Goal: Task Accomplishment & Management: Use online tool/utility

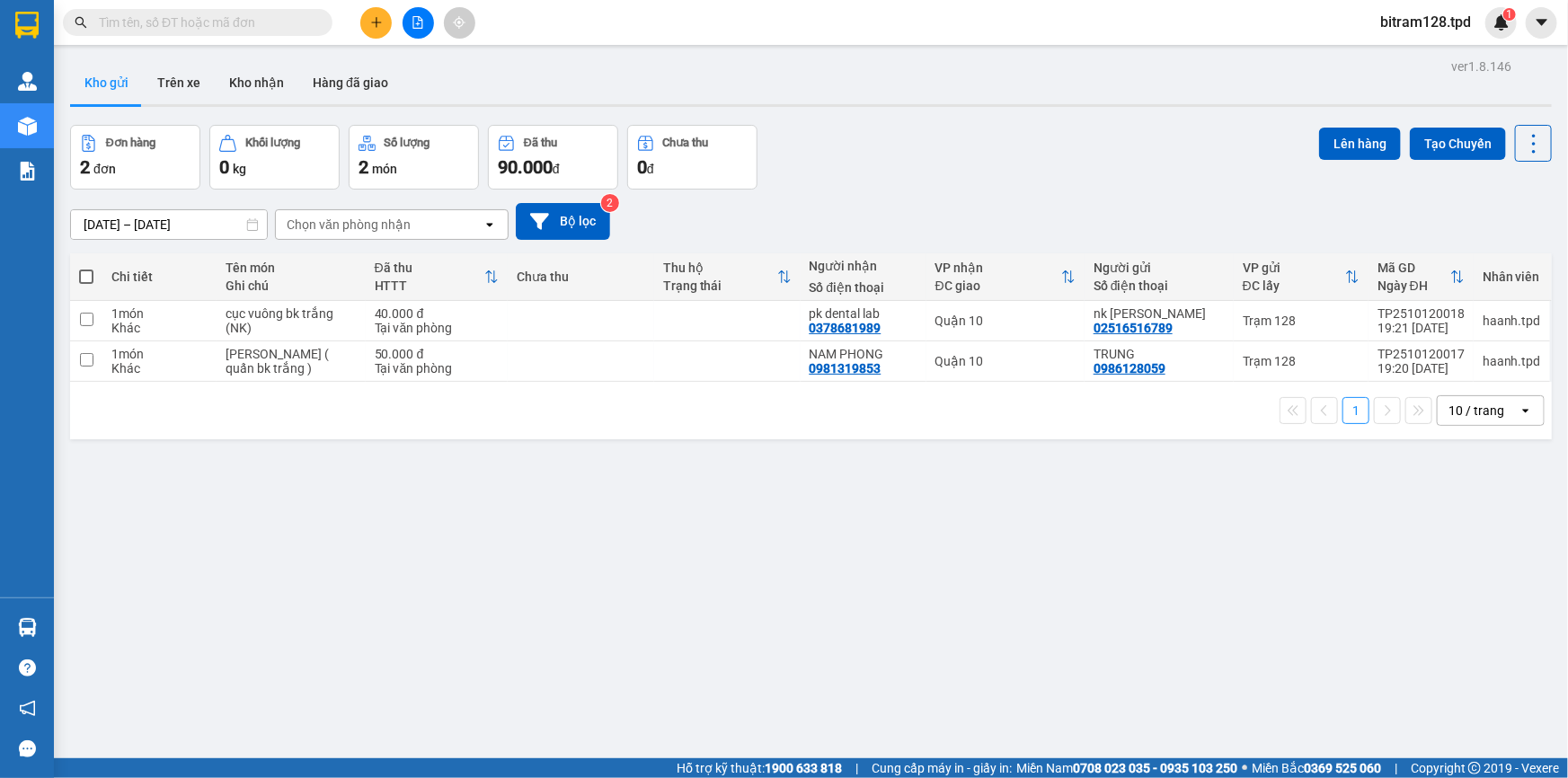
click at [87, 276] on span at bounding box center [87, 277] width 15 height 15
click at [87, 268] on input "checkbox" at bounding box center [87, 268] width 0 height 0
checkbox input "true"
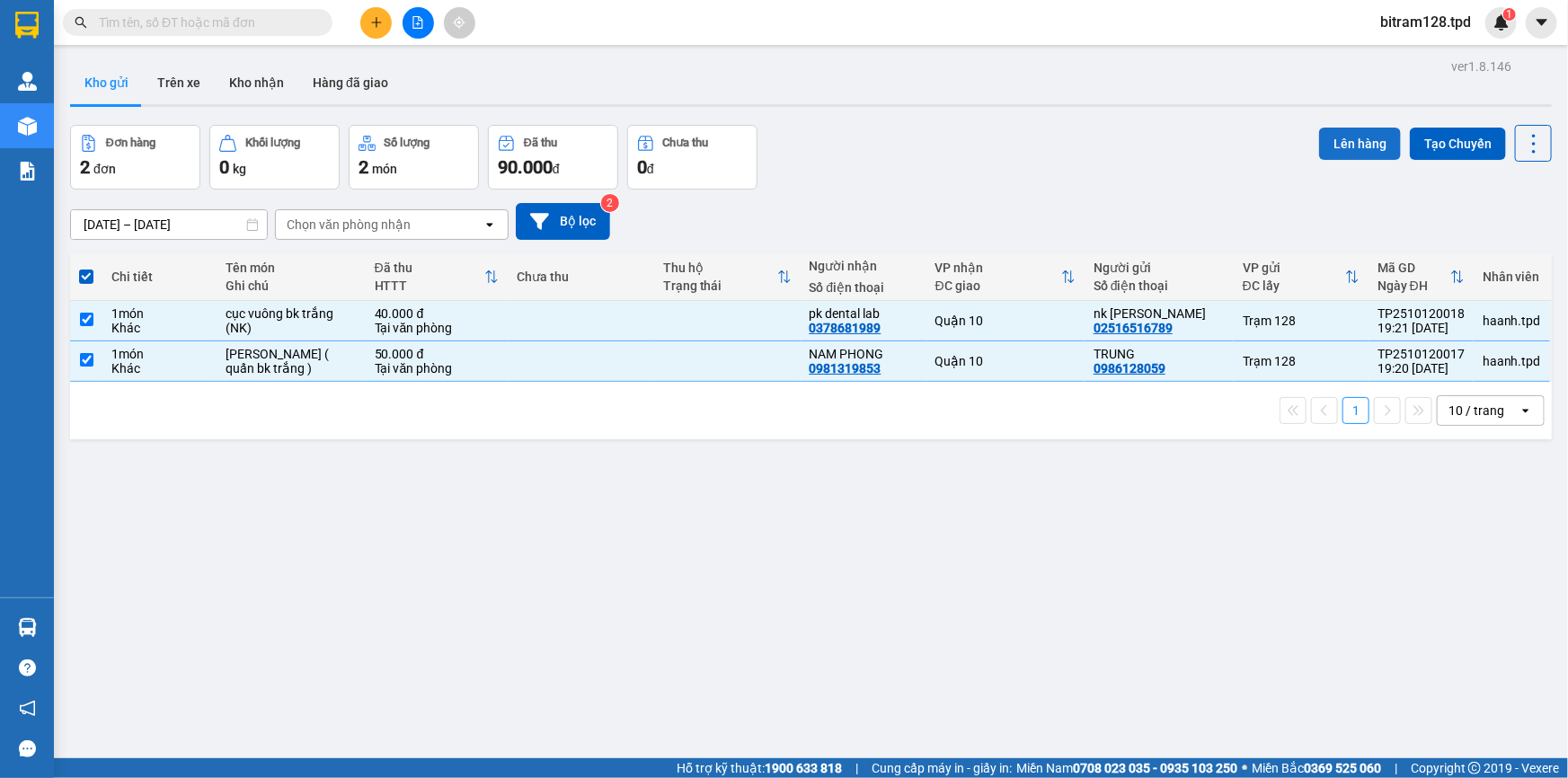
click at [1371, 134] on button "Lên hàng" at bounding box center [1360, 144] width 82 height 32
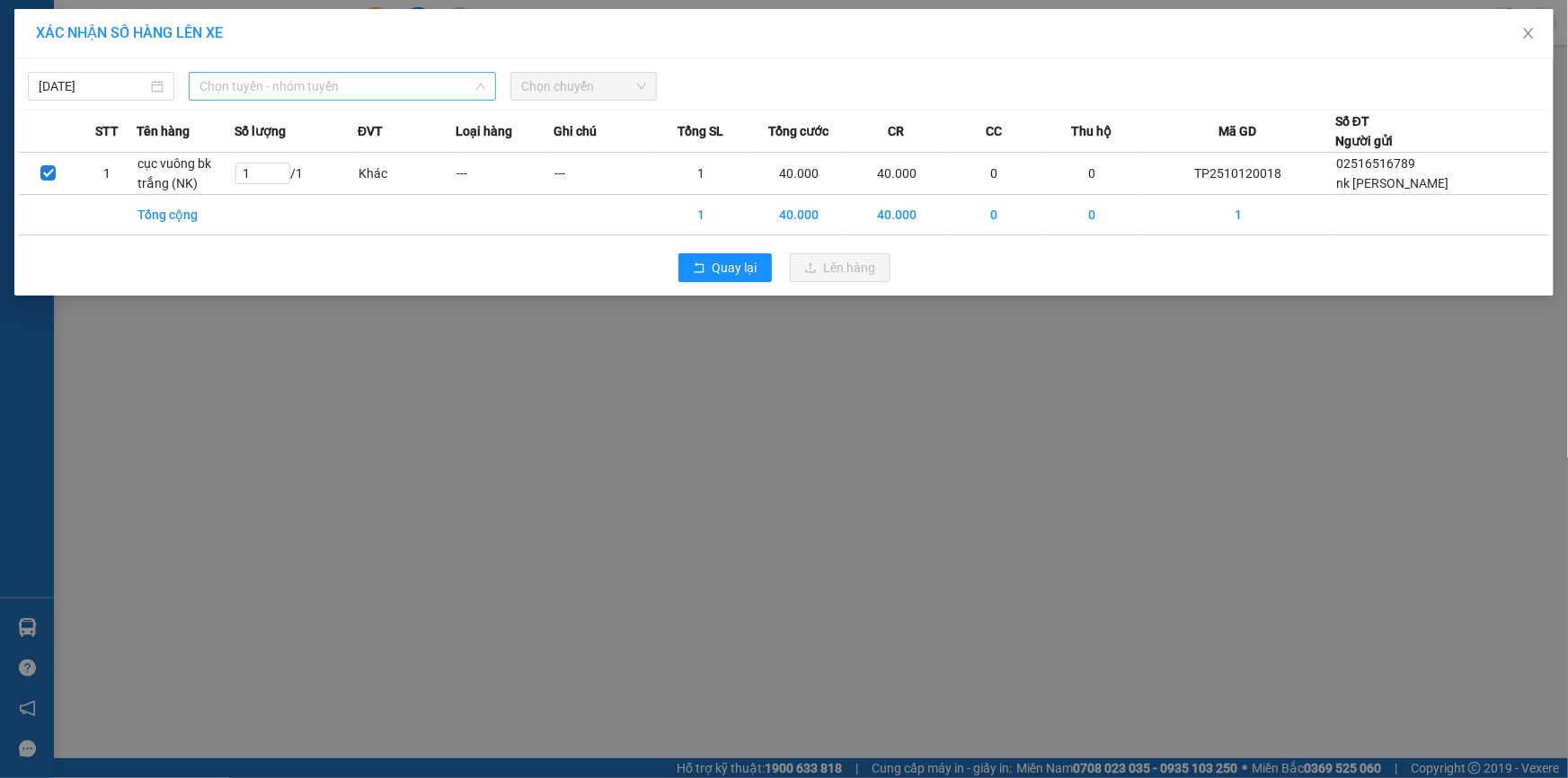
drag, startPoint x: 302, startPoint y: 82, endPoint x: 310, endPoint y: 134, distance: 52.6
click at [302, 85] on span "Chọn tuyến - nhóm tuyến" at bounding box center [343, 86] width 286 height 27
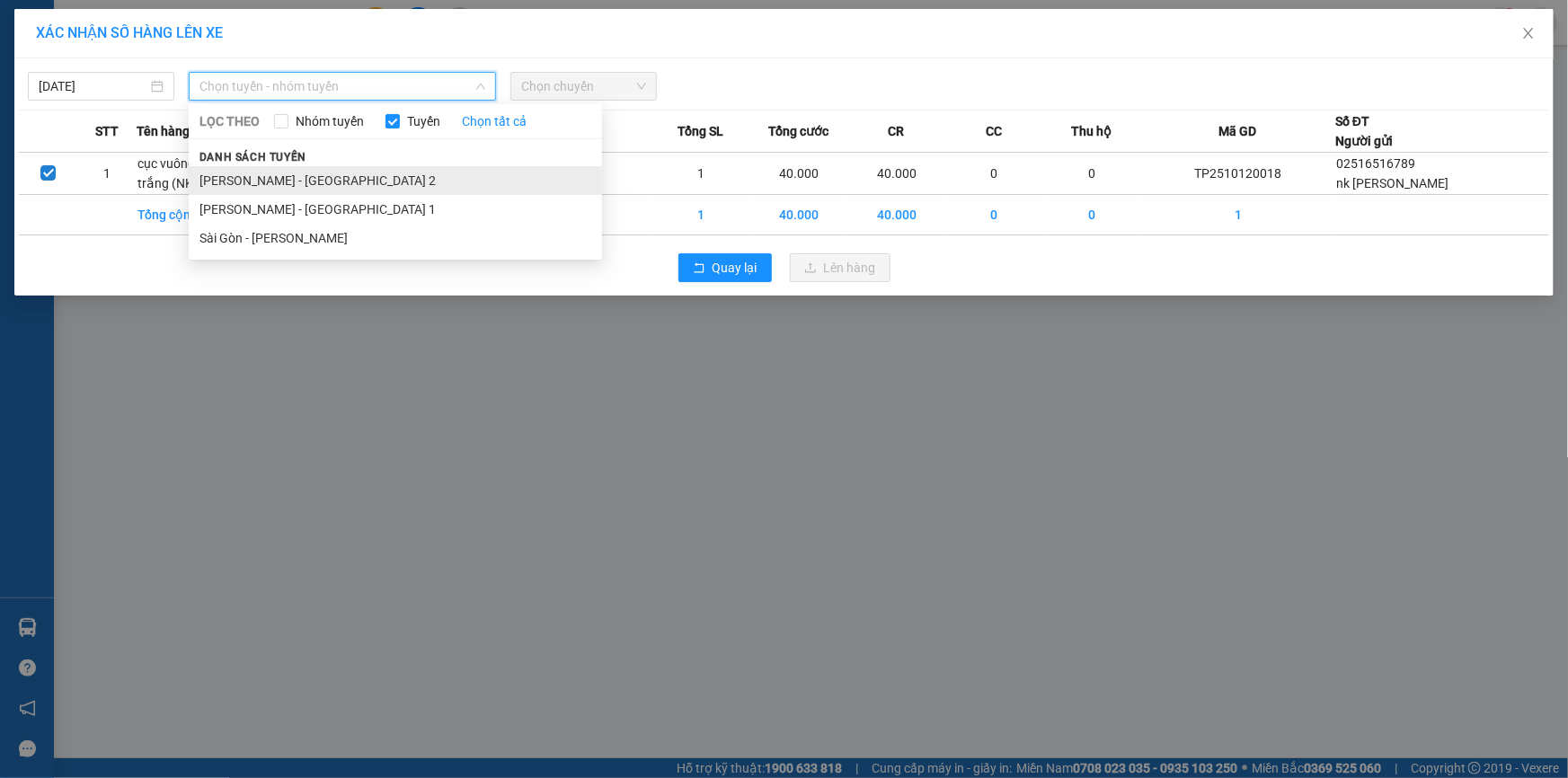
click at [333, 181] on li "[PERSON_NAME] - [GEOGRAPHIC_DATA] 2" at bounding box center [395, 180] width 414 height 29
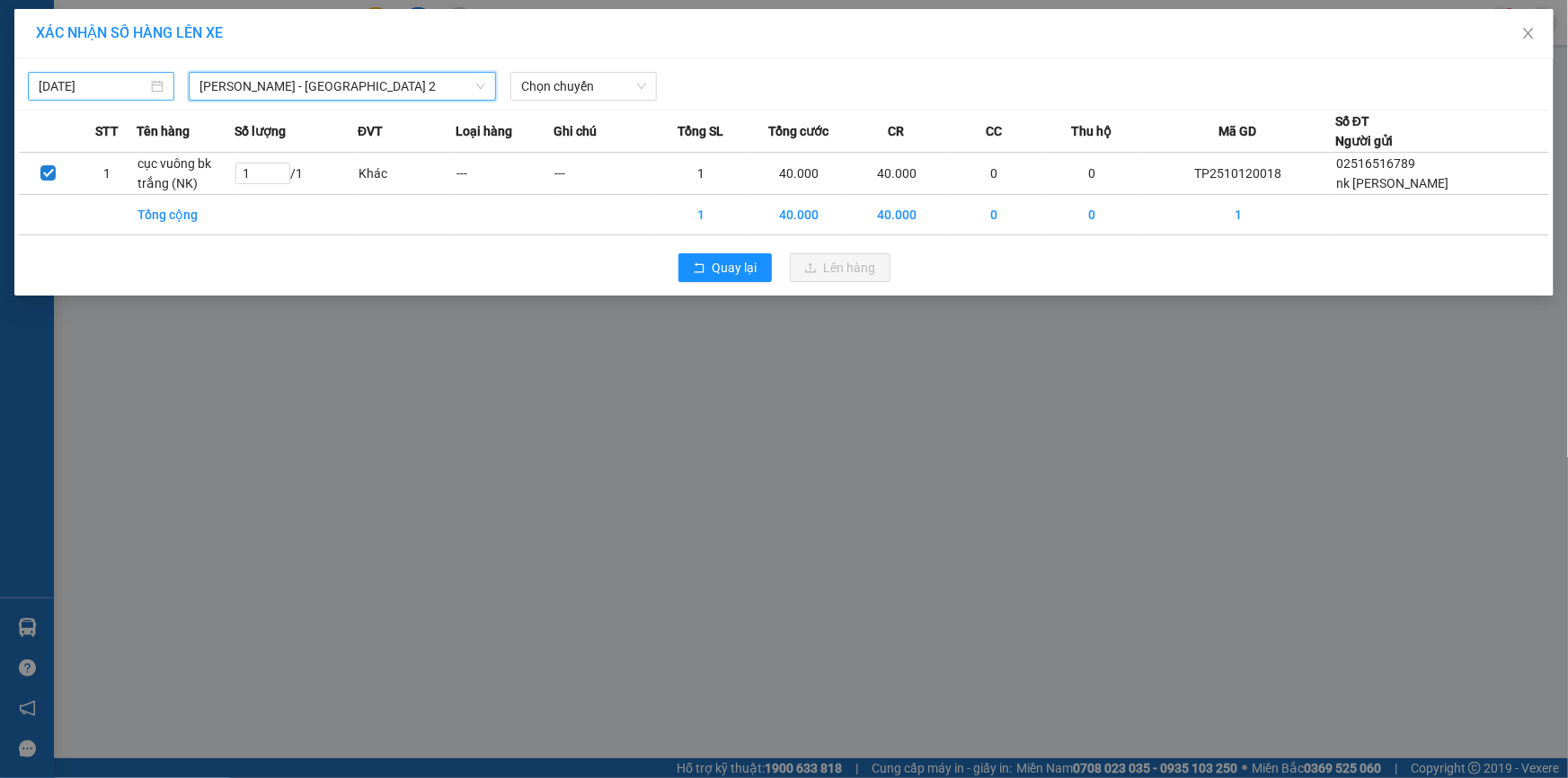
type input "[DATE]"
click at [90, 90] on input "[DATE]" at bounding box center [93, 86] width 109 height 19
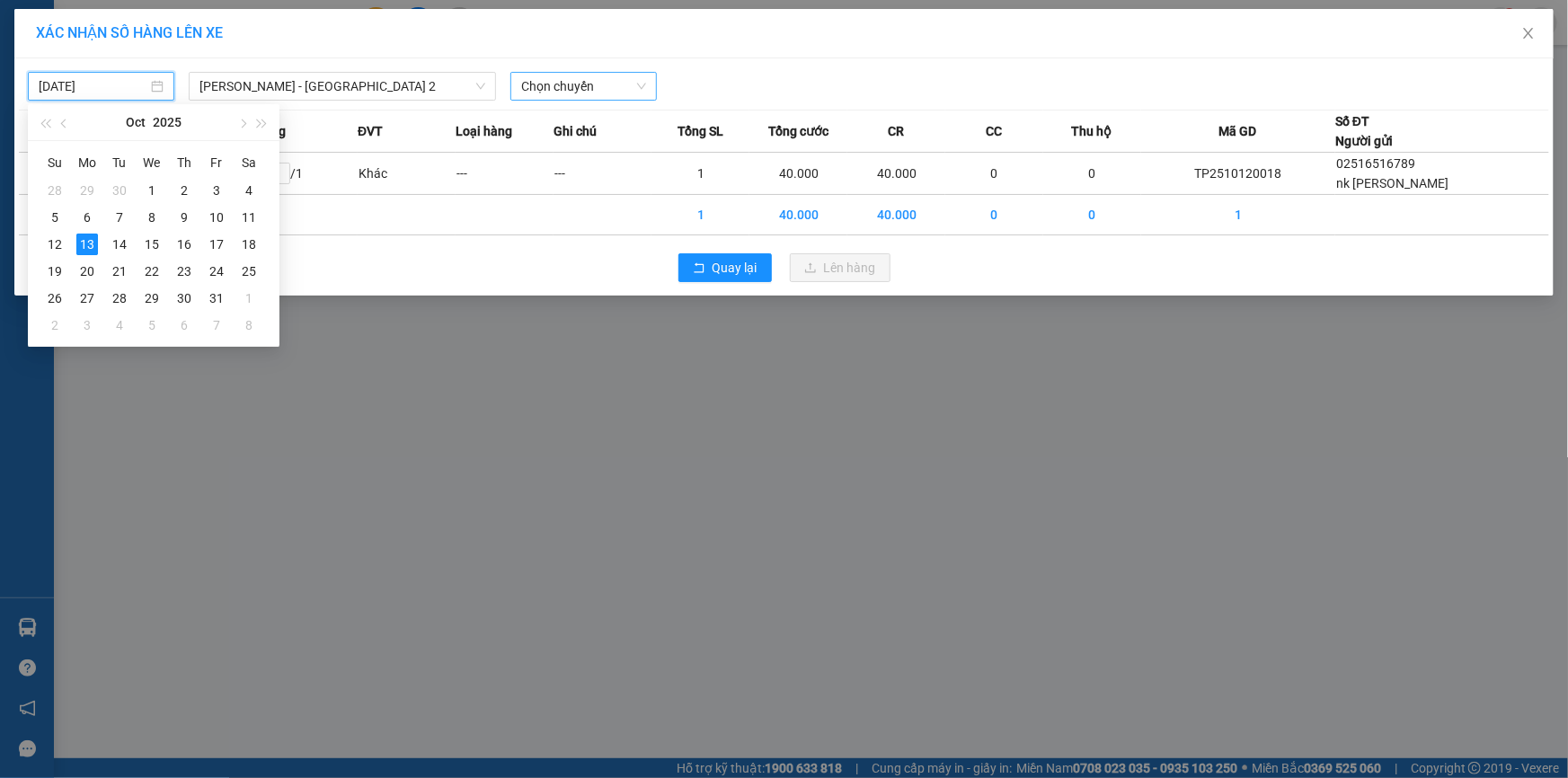
click at [532, 88] on span "Chọn chuyến" at bounding box center [584, 86] width 125 height 27
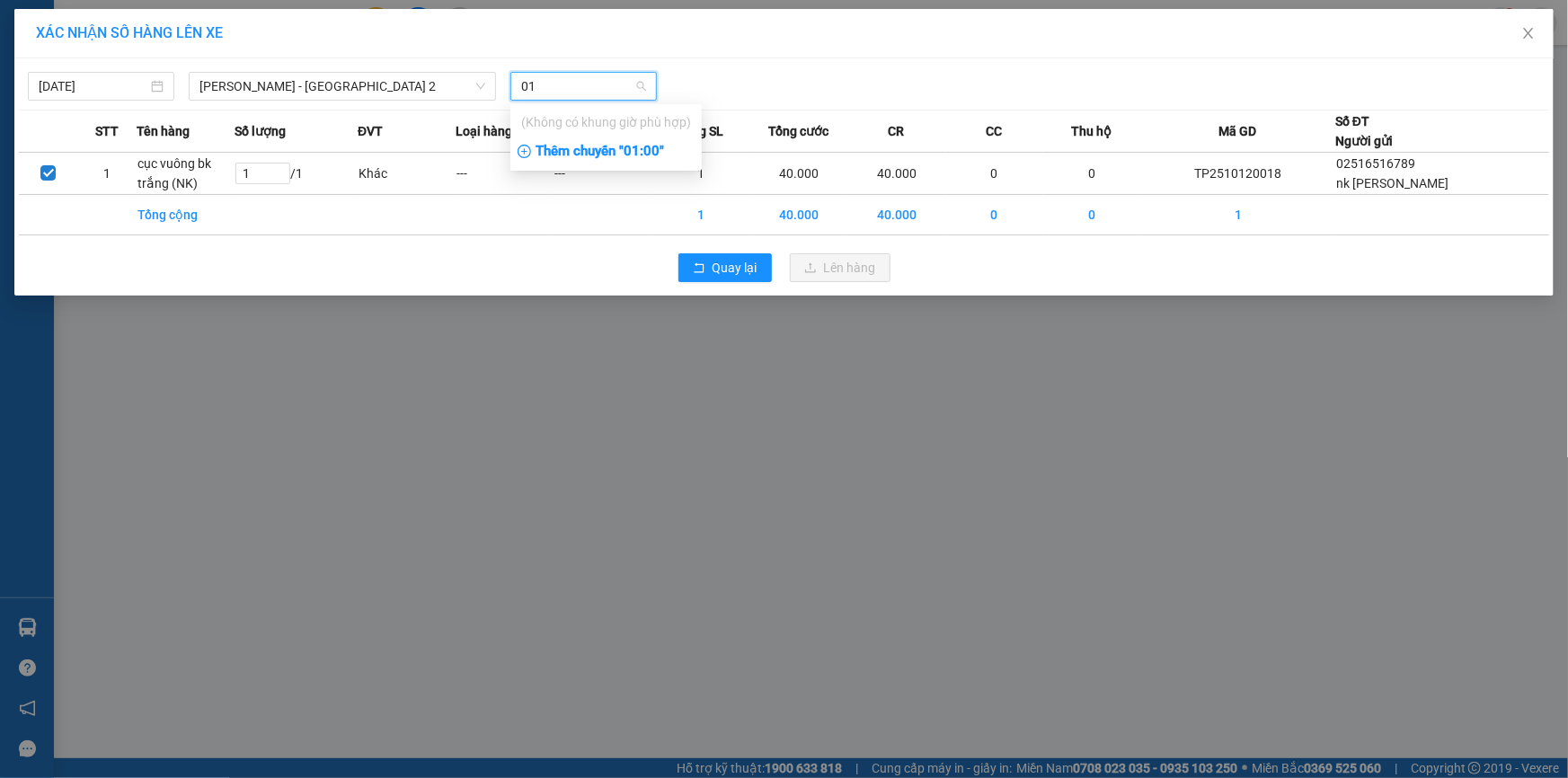
type input "01"
click at [638, 157] on div "Thêm chuyến " 01:00 "" at bounding box center [606, 151] width 192 height 30
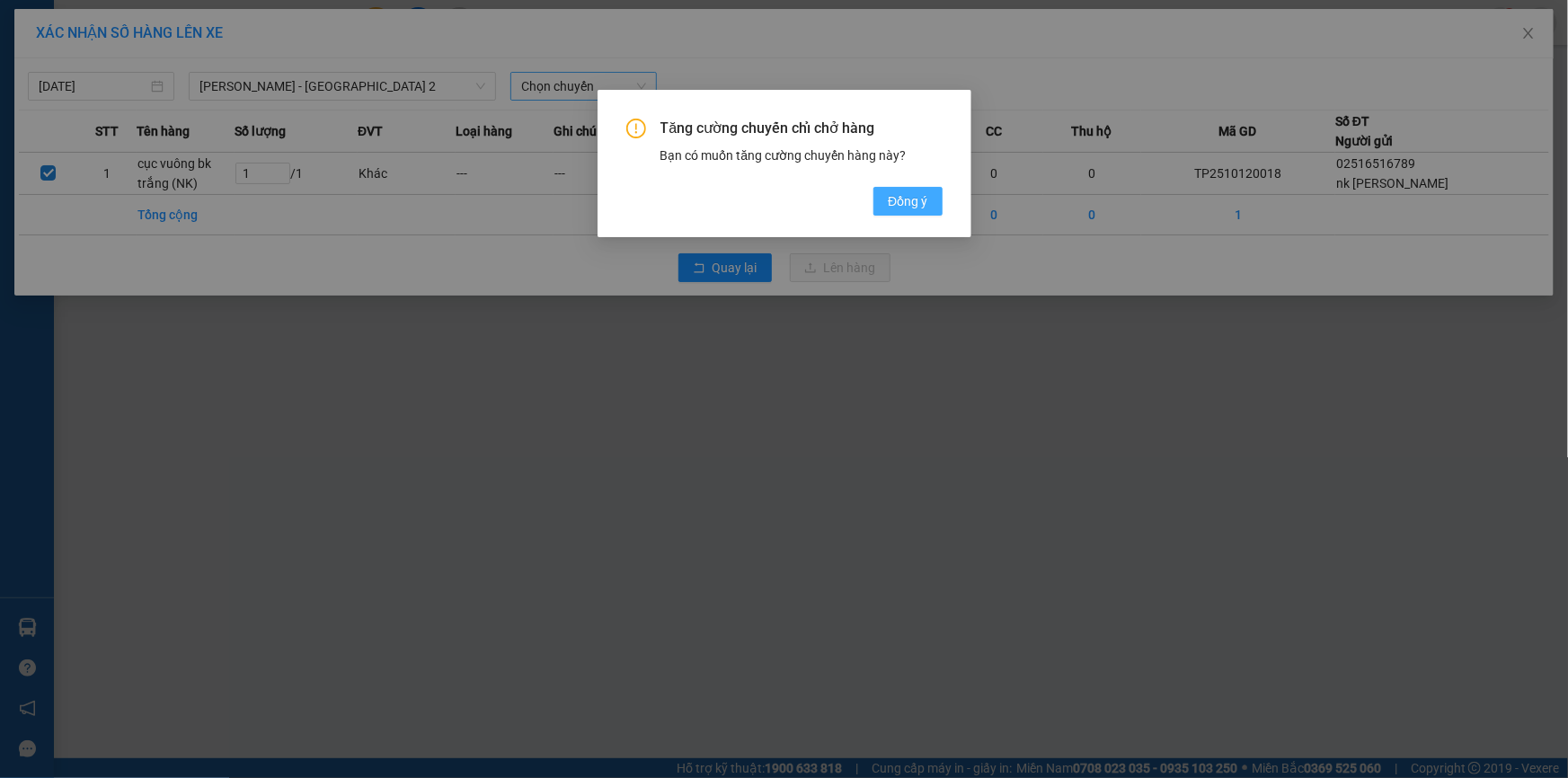
click at [885, 199] on button "Đồng ý" at bounding box center [907, 201] width 68 height 29
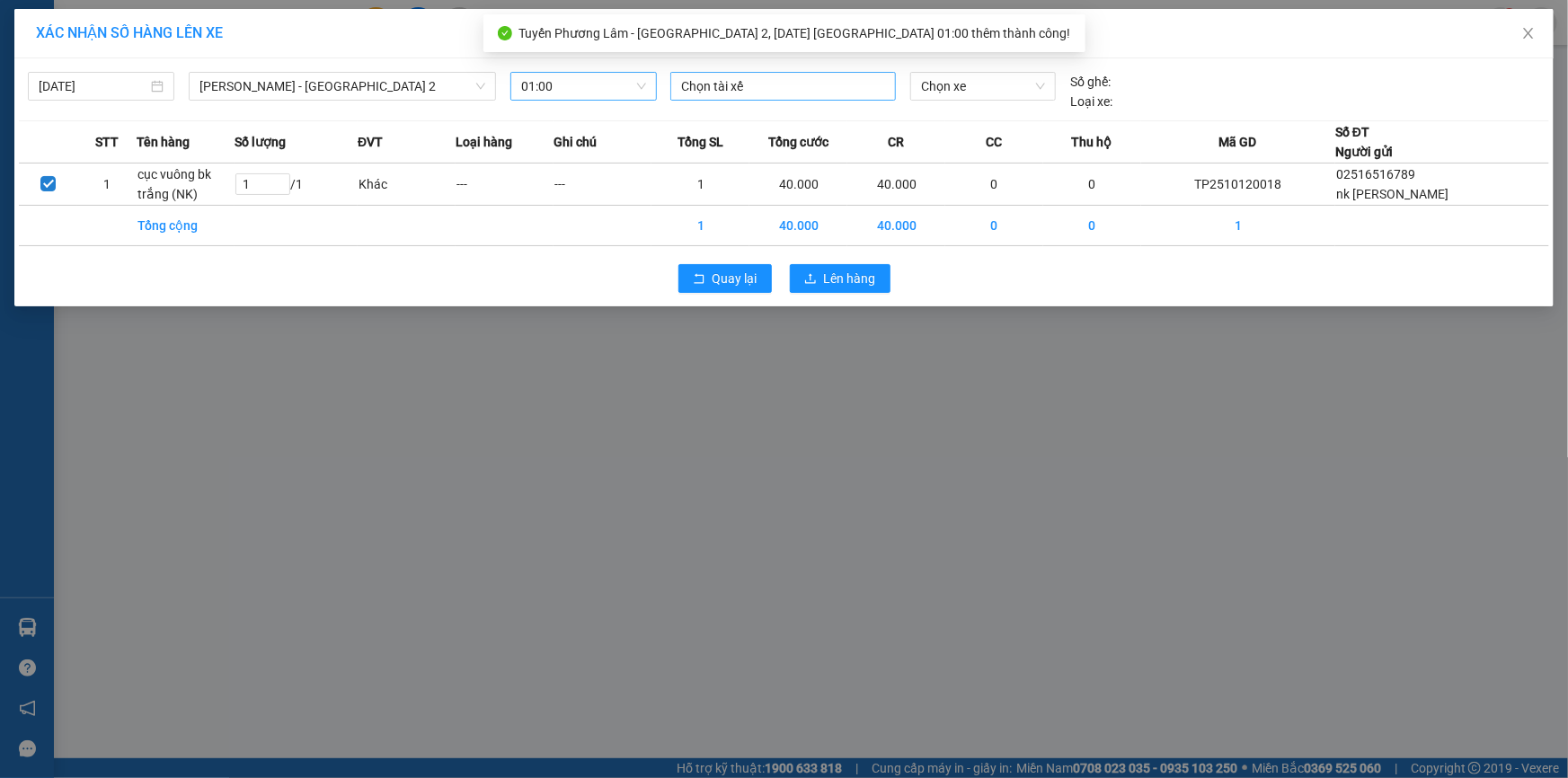
click at [782, 88] on div at bounding box center [782, 86] width 216 height 21
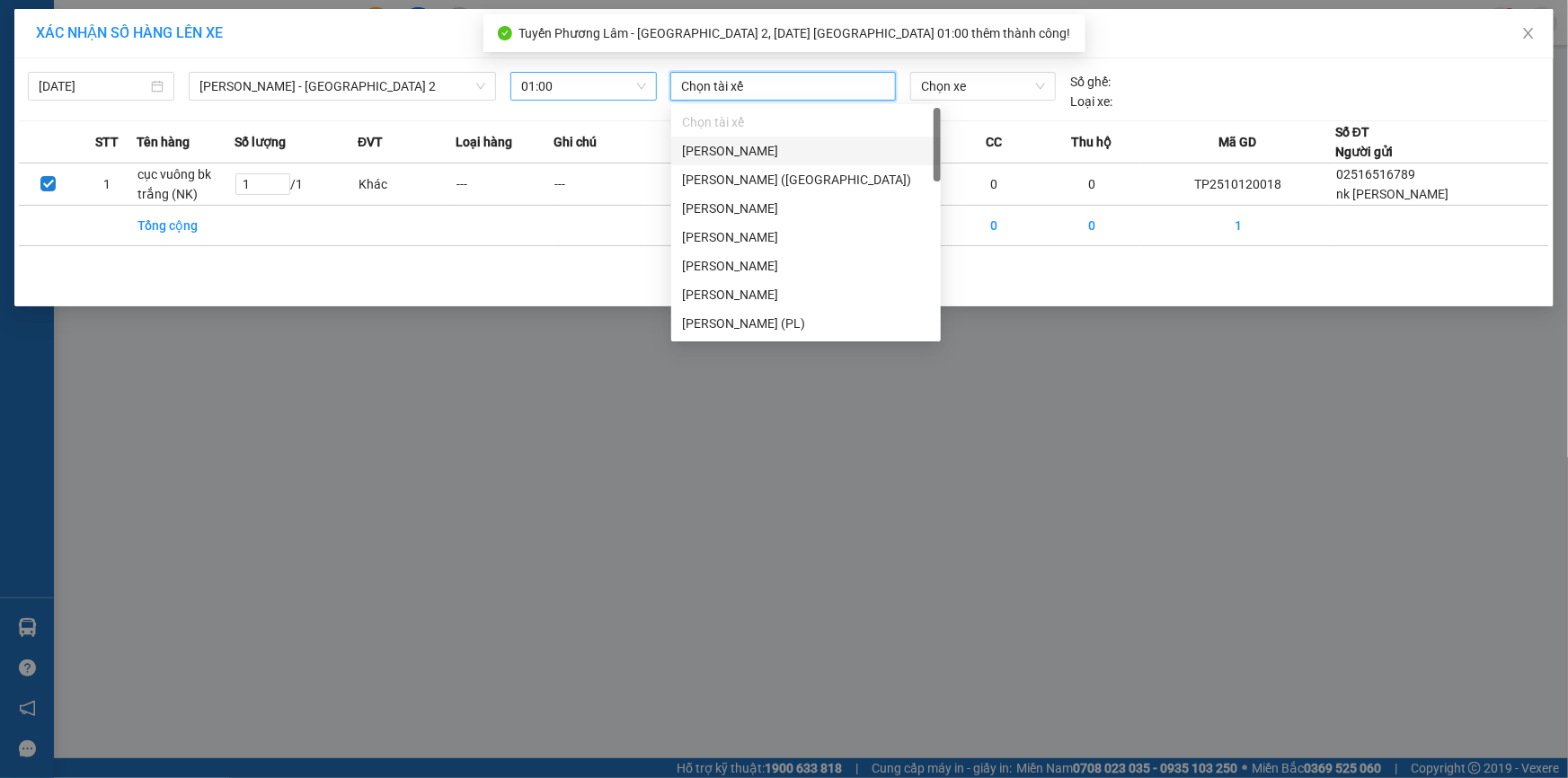
click at [824, 149] on div "[PERSON_NAME]" at bounding box center [805, 150] width 248 height 19
click at [955, 91] on span "Chọn xe" at bounding box center [983, 86] width 124 height 27
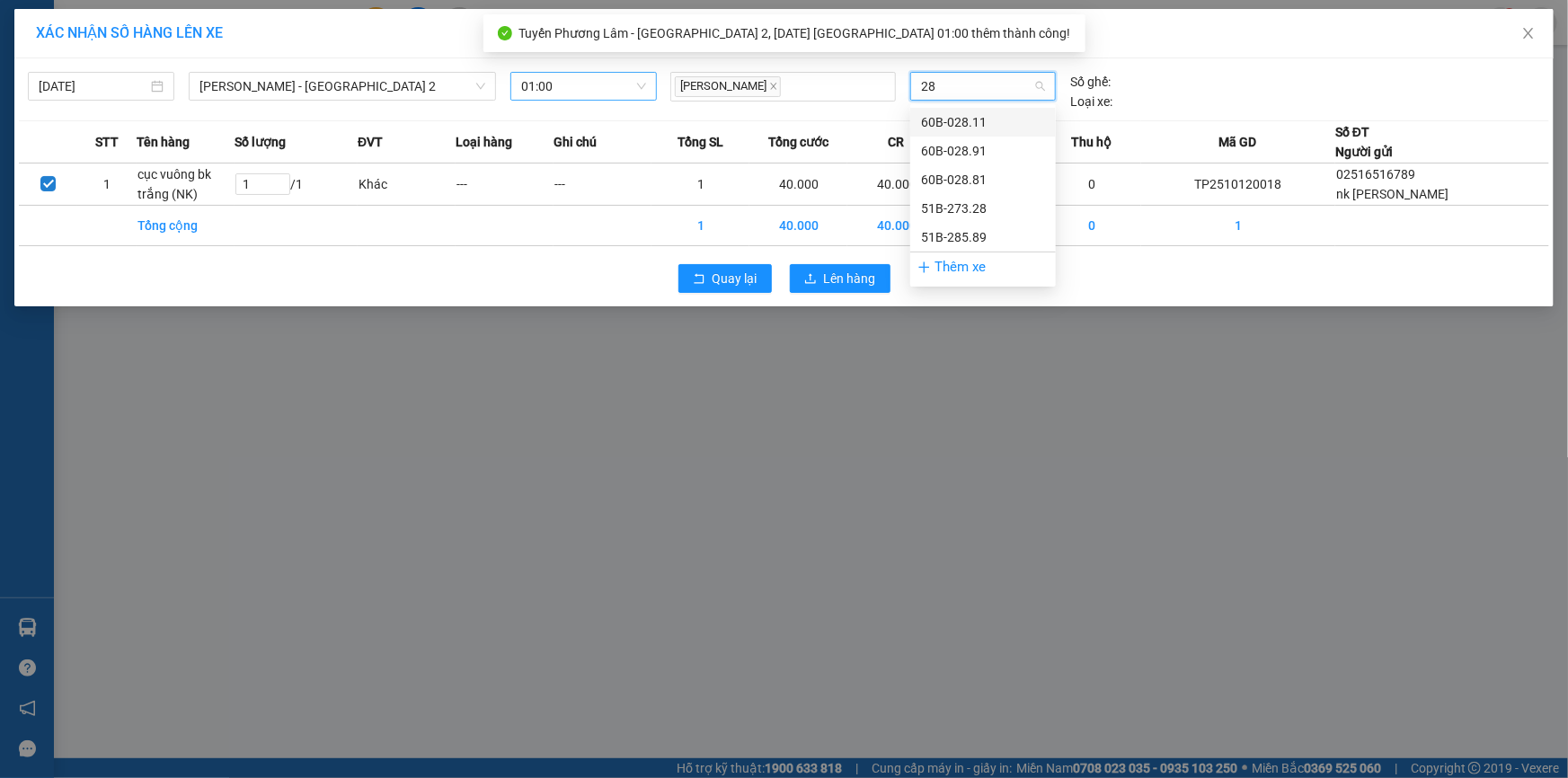
type input "285"
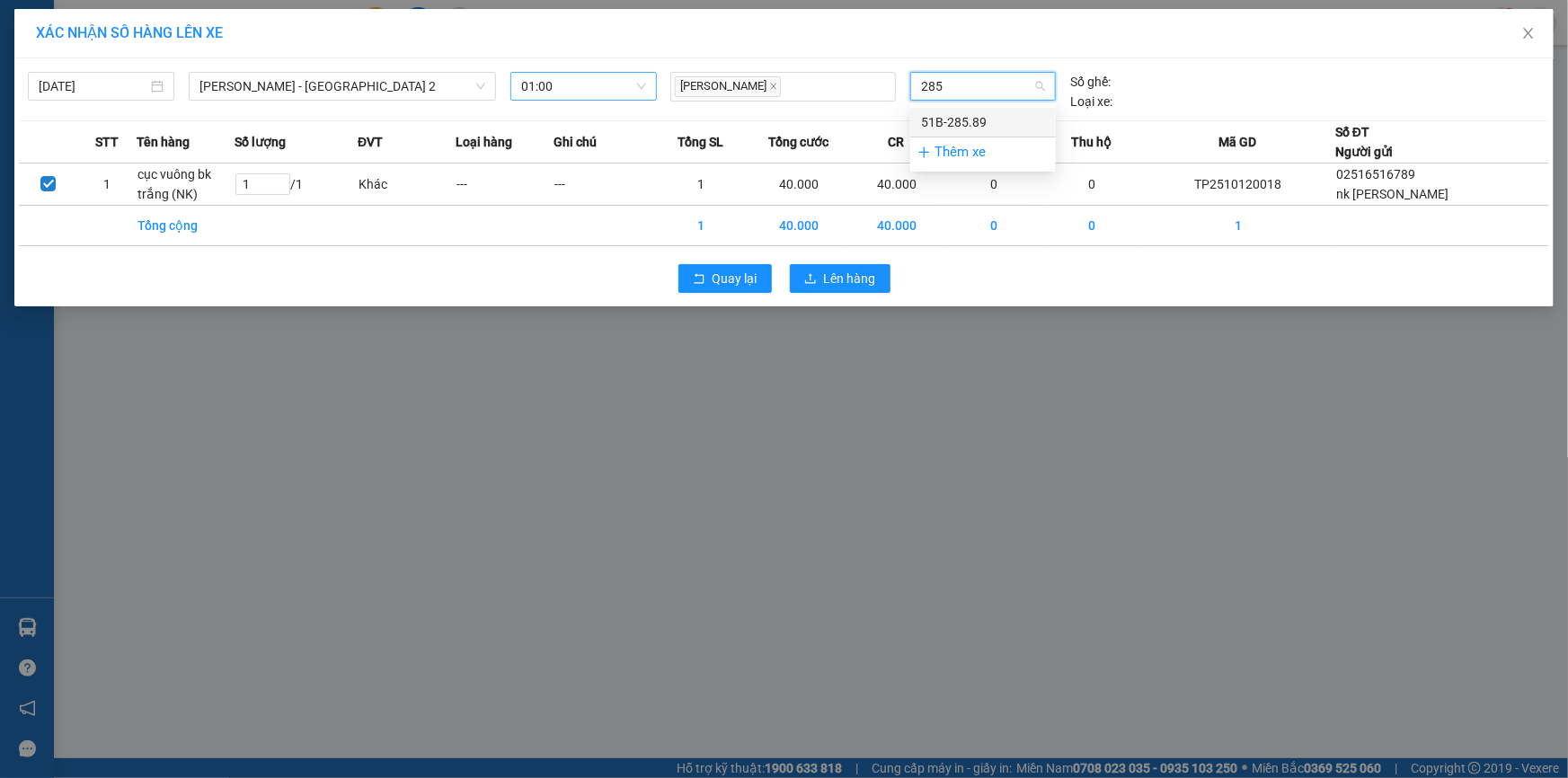
click at [968, 117] on div "51B-285.89" at bounding box center [983, 122] width 124 height 19
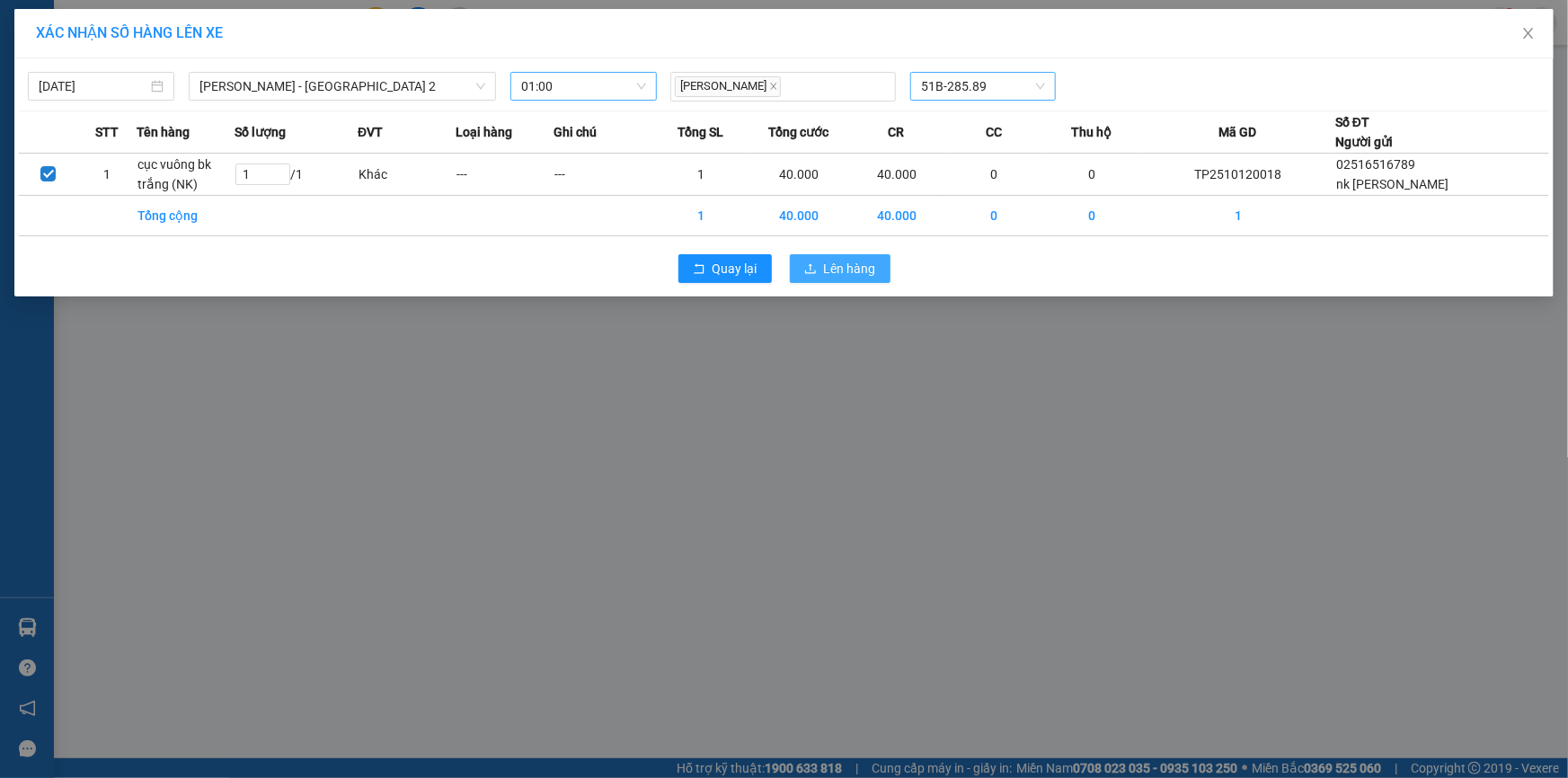
click at [869, 260] on span "Lên hàng" at bounding box center [849, 268] width 53 height 19
